Goal: Task Accomplishment & Management: Manage account settings

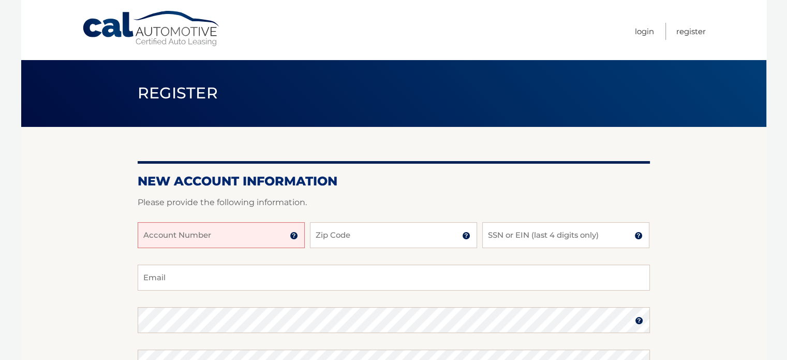
click at [241, 239] on input "Account Number" at bounding box center [221, 235] width 167 height 26
type input "44455992744"
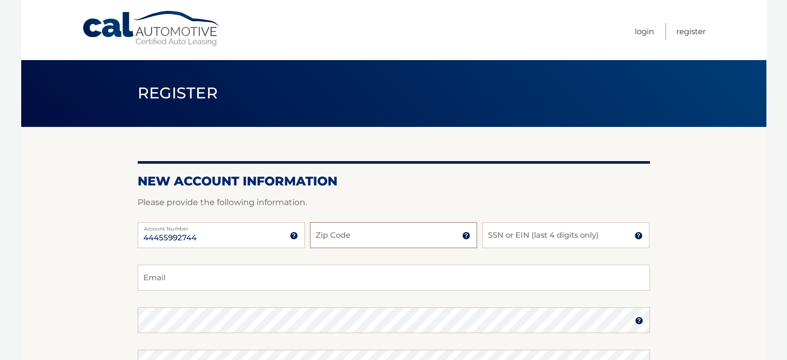
click at [342, 238] on input "Zip Code" at bounding box center [393, 235] width 167 height 26
type input "11050"
type input "7306"
click at [335, 283] on input "Email" at bounding box center [394, 278] width 513 height 26
type input "tstylianos@gmail.com"
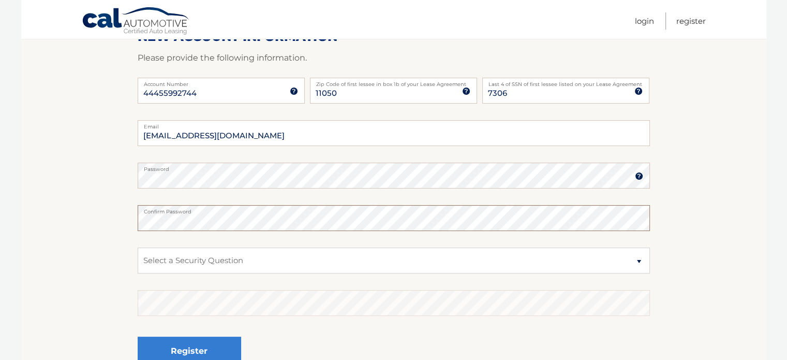
scroll to position [145, 0]
drag, startPoint x: 291, startPoint y: 252, endPoint x: 285, endPoint y: 268, distance: 17.2
click at [285, 268] on select "Select a Security Question What was the name of your elementary school? What is…" at bounding box center [394, 260] width 513 height 26
select select "1"
click at [138, 247] on select "Select a Security Question What was the name of your elementary school? What is…" at bounding box center [394, 260] width 513 height 26
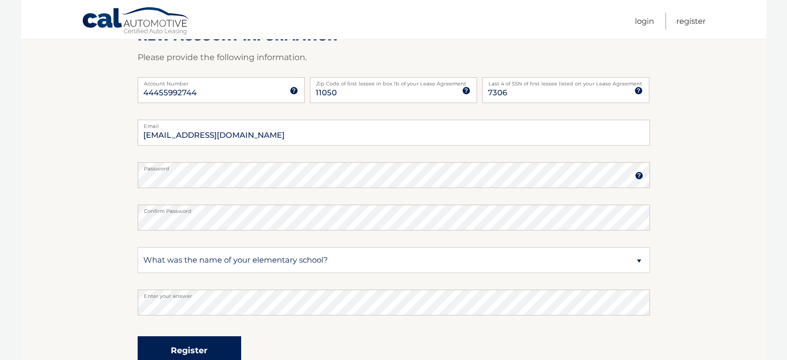
click at [219, 339] on button "Register" at bounding box center [190, 350] width 104 height 28
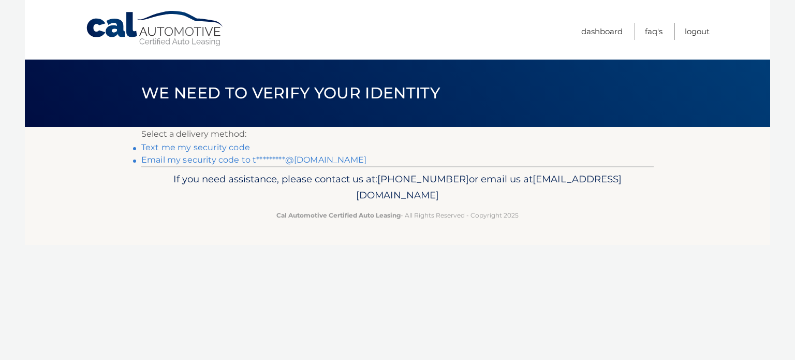
click at [197, 162] on link "Email my security code to t*********@gmail.com" at bounding box center [253, 160] width 225 height 10
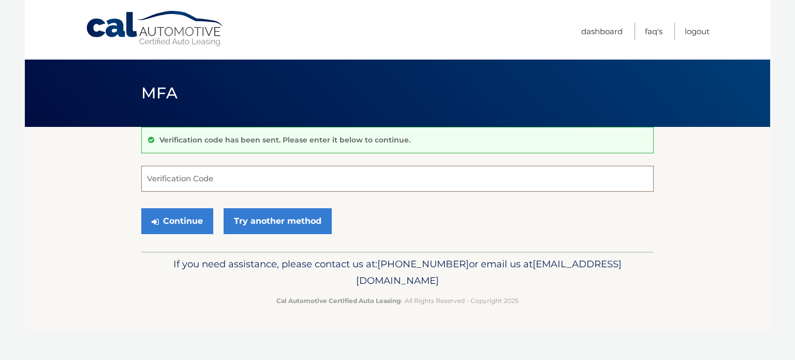
click at [203, 173] on input "Verification Code" at bounding box center [397, 179] width 513 height 26
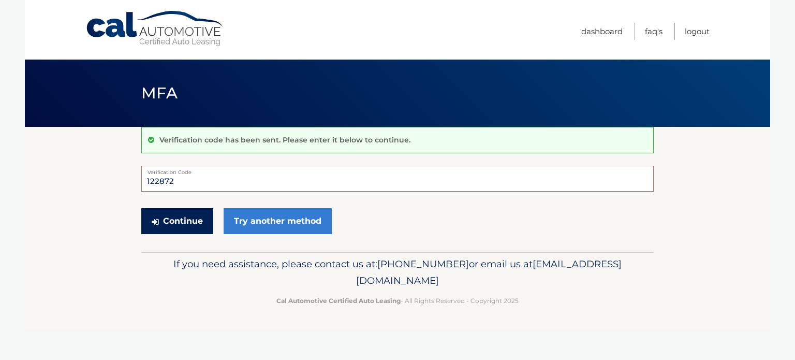
type input "122872"
click at [198, 214] on button "Continue" at bounding box center [177, 221] width 72 height 26
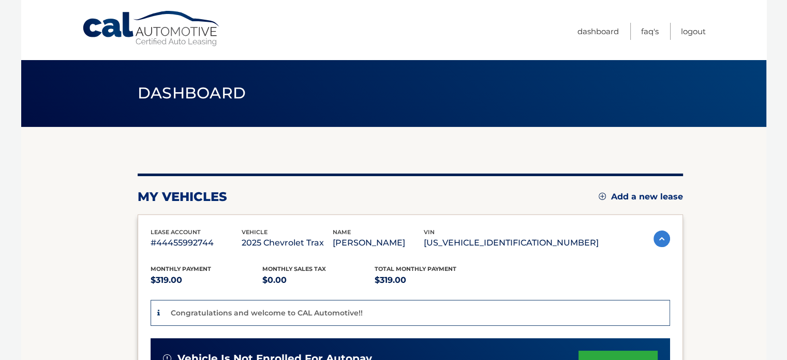
click at [110, 254] on section "You are registered for this site, but you haven't enrolled in online payments. …" at bounding box center [394, 357] width 746 height 461
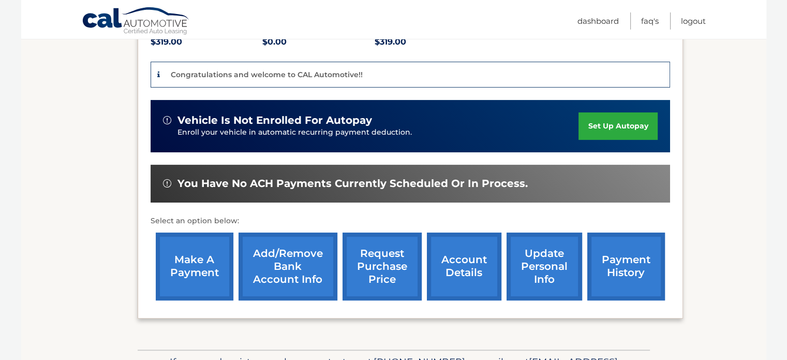
scroll to position [242, 0]
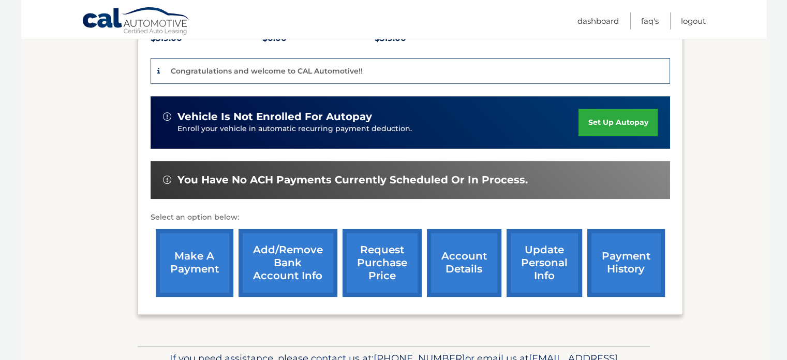
click at [592, 272] on link "payment history" at bounding box center [627, 263] width 78 height 68
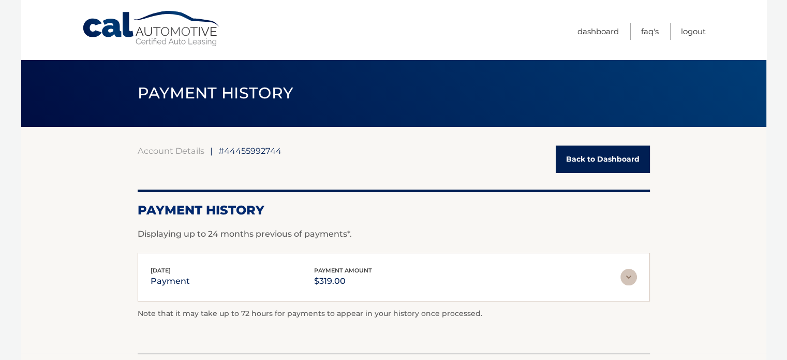
click at [595, 157] on link "Back to Dashboard" at bounding box center [603, 158] width 94 height 27
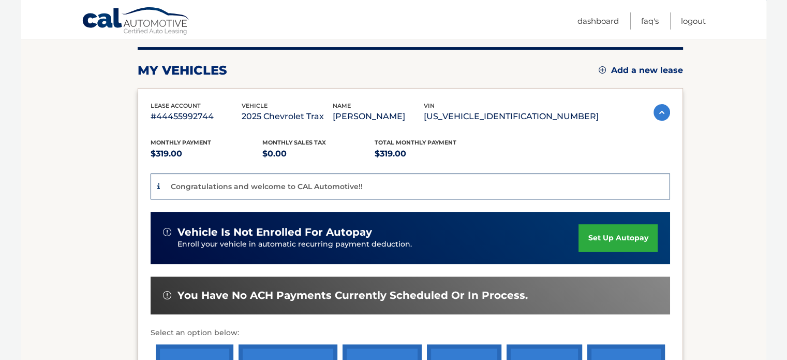
scroll to position [212, 0]
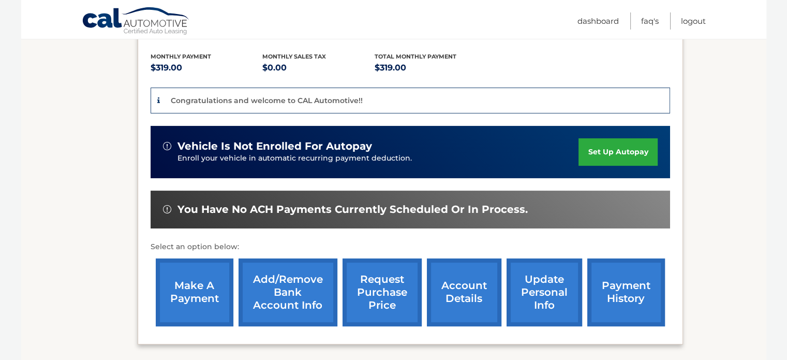
click at [280, 294] on link "Add/Remove bank account info" at bounding box center [288, 292] width 99 height 68
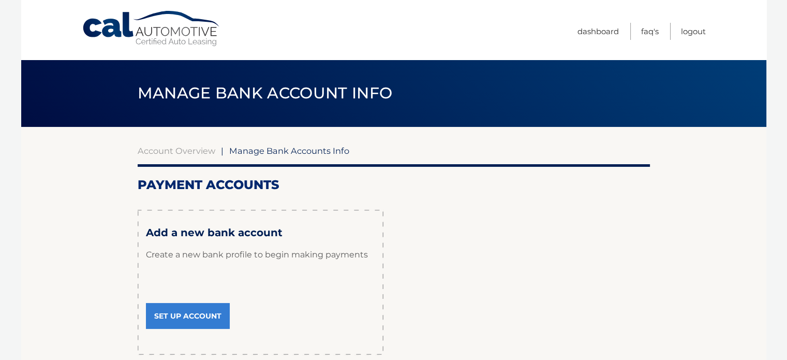
click at [208, 310] on link "Set Up Account" at bounding box center [188, 316] width 84 height 26
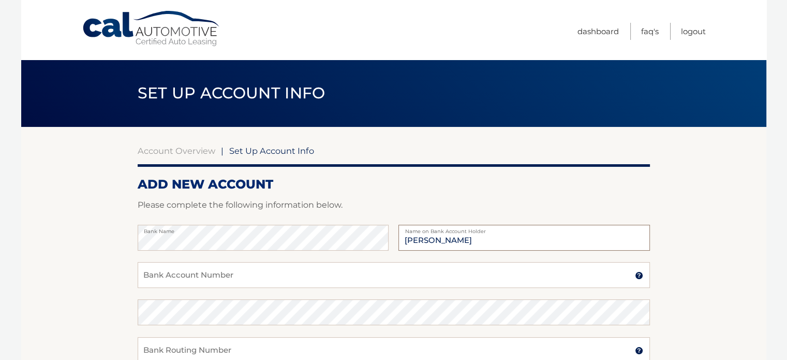
type input "[PERSON_NAME]"
click at [262, 273] on input "Bank Account Number" at bounding box center [394, 275] width 513 height 26
type input "19315482"
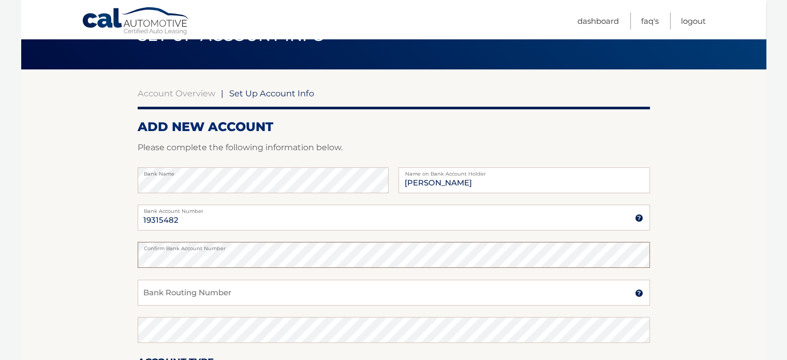
scroll to position [58, 0]
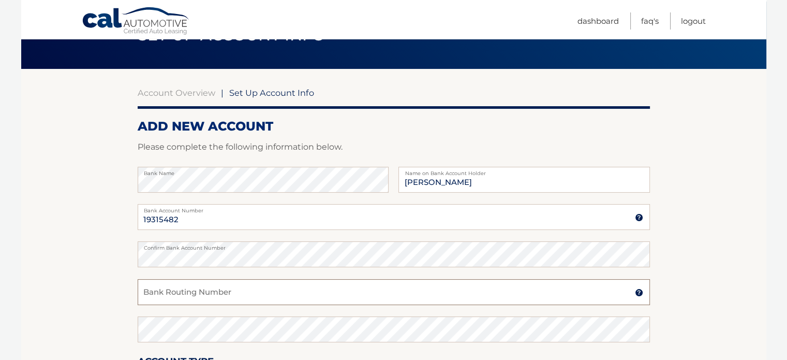
click at [241, 301] on input "Bank Routing Number" at bounding box center [394, 292] width 513 height 26
paste input "221473652"
type input "221473652"
click at [115, 285] on section "Account Overview | Set Up Account Info ADD NEW ACCOUNT Please complete the foll…" at bounding box center [394, 266] width 746 height 395
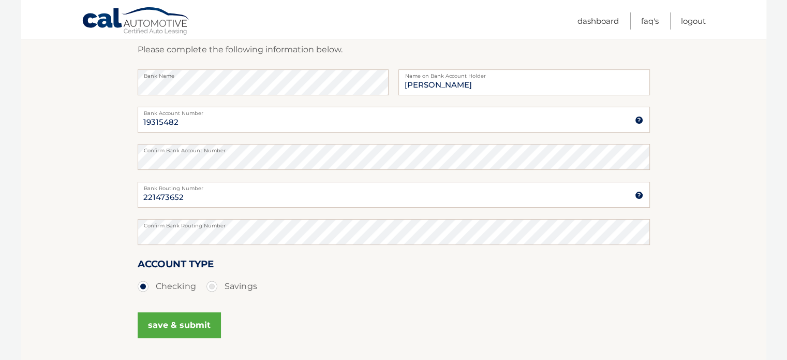
click at [167, 323] on button "save & submit" at bounding box center [179, 325] width 83 height 26
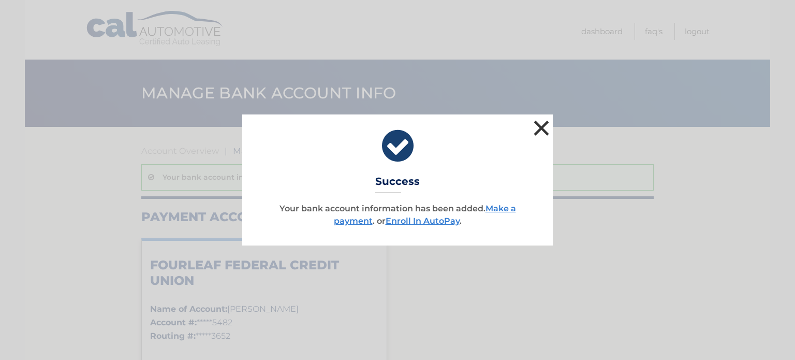
click at [541, 128] on button "×" at bounding box center [541, 128] width 21 height 21
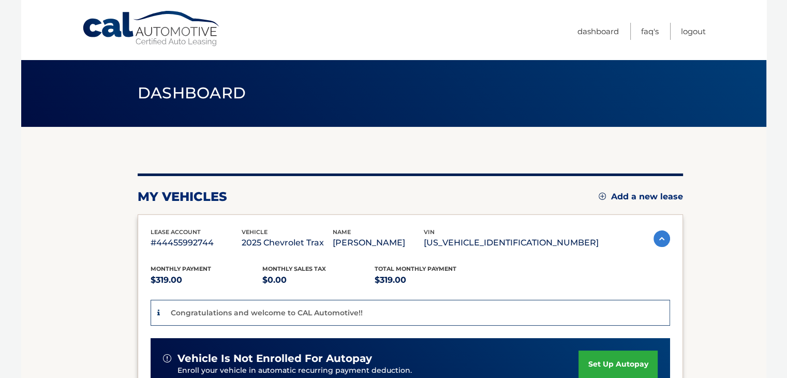
drag, startPoint x: 240, startPoint y: 0, endPoint x: 223, endPoint y: 42, distance: 45.5
click at [223, 42] on div "Menu Dashboard FAQ's Logout" at bounding box center [394, 30] width 624 height 60
drag, startPoint x: 234, startPoint y: 13, endPoint x: 456, endPoint y: 50, distance: 224.6
click at [456, 50] on nav "Menu Dashboard FAQ's Logout" at bounding box center [468, 30] width 476 height 60
